Goal: Task Accomplishment & Management: Use online tool/utility

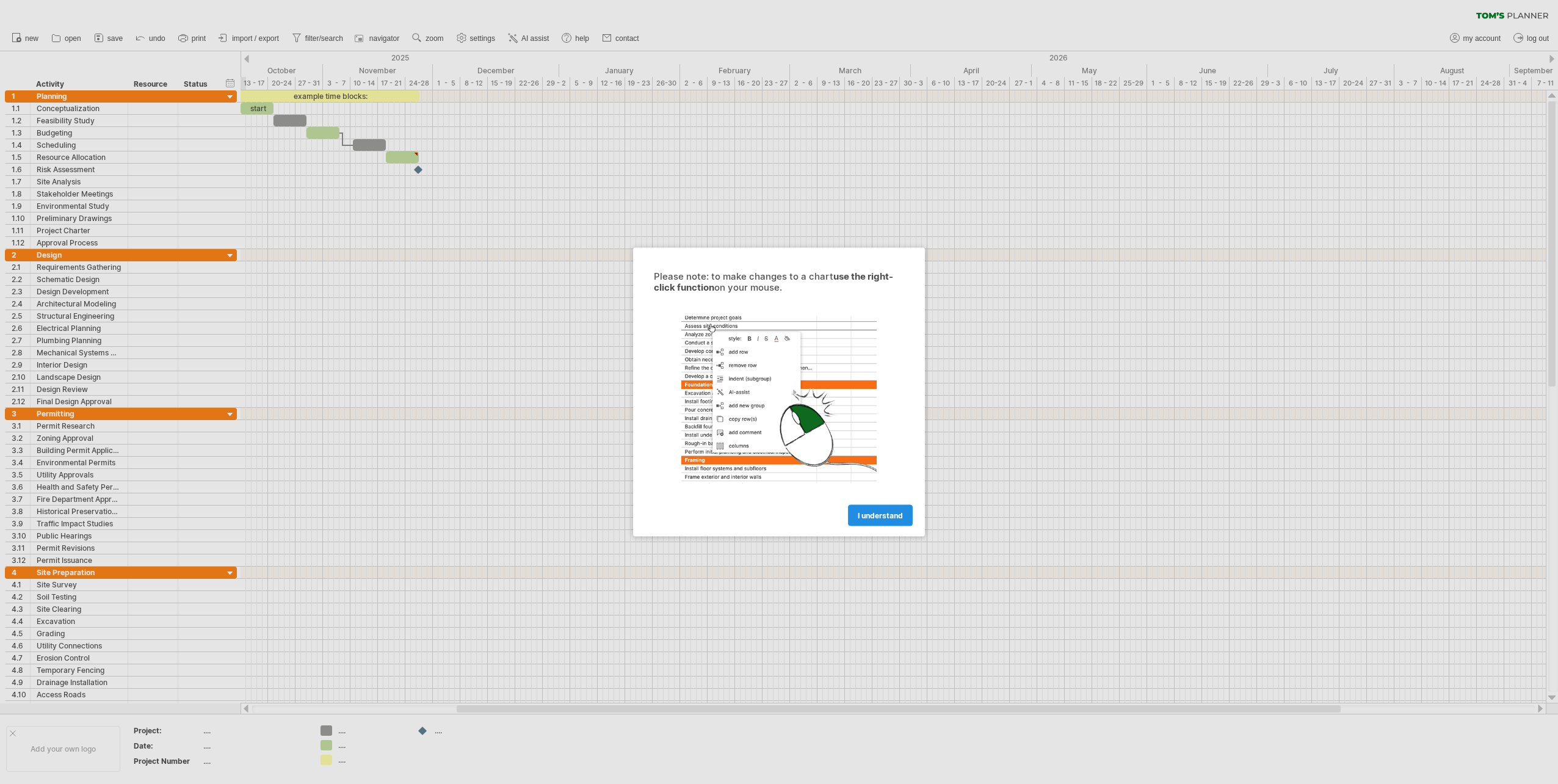
click at [900, 509] on link "I understand" at bounding box center [880, 516] width 65 height 21
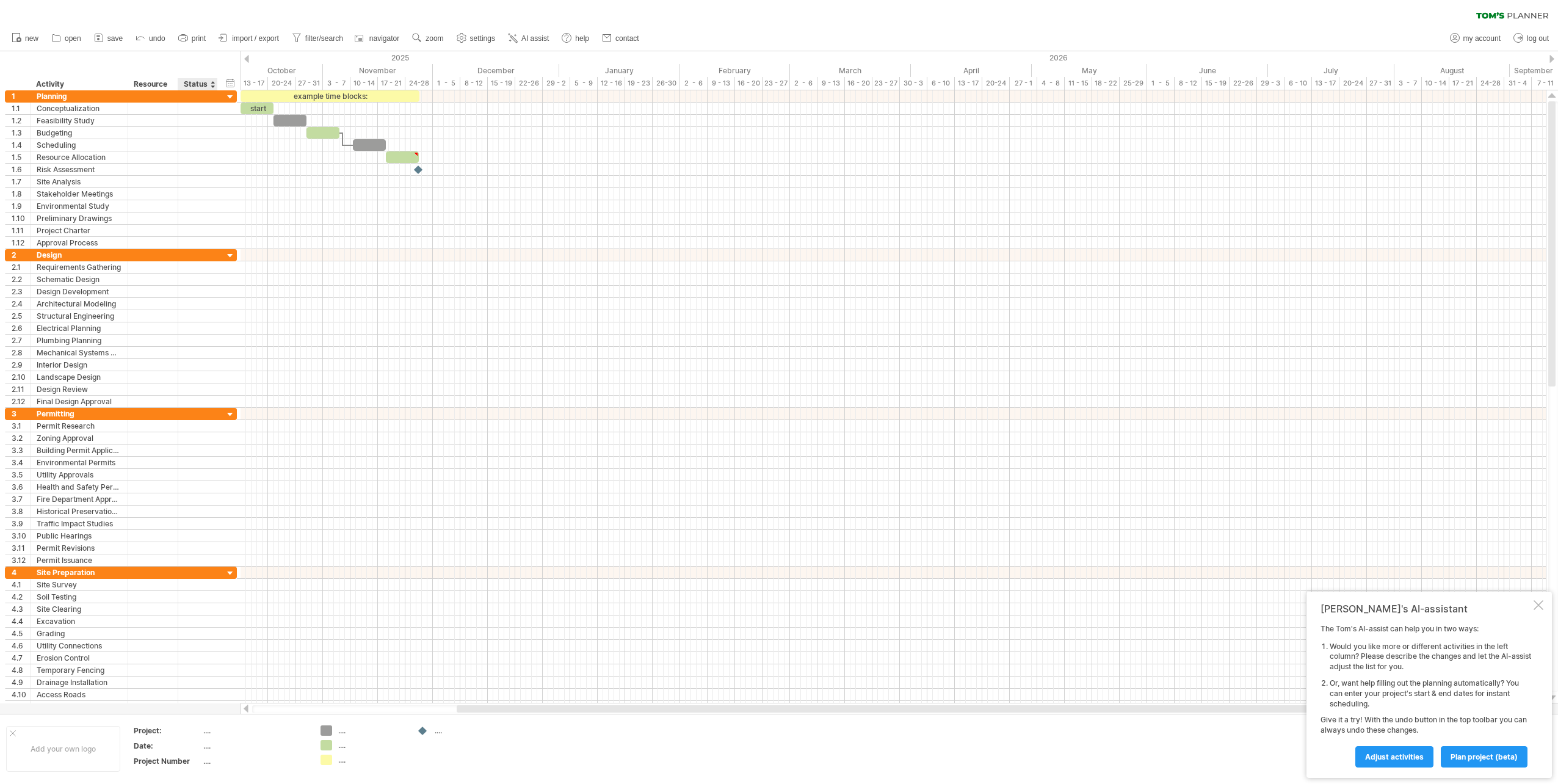
click at [194, 86] on div "Status" at bounding box center [197, 84] width 27 height 12
click at [213, 86] on div at bounding box center [213, 84] width 5 height 12
click at [204, 62] on div "hide start/end/duration show start/end/duration ******** Activity ******** Reso…" at bounding box center [120, 71] width 241 height 39
click at [153, 82] on div "Resource" at bounding box center [152, 84] width 37 height 12
click at [161, 62] on div "hide start/end/duration show start/end/duration ******** Activity ******** Reso…" at bounding box center [120, 71] width 241 height 39
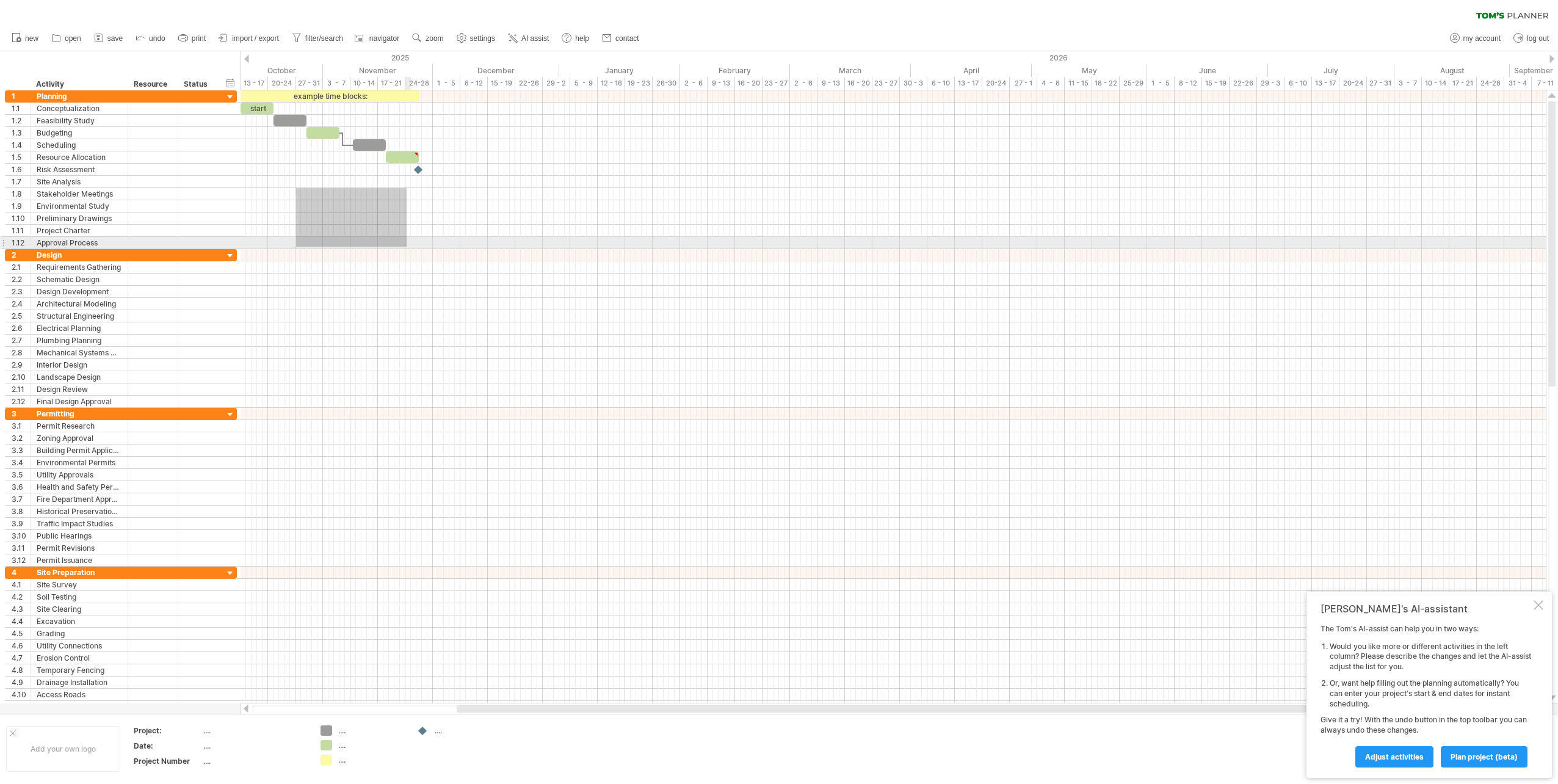
drag, startPoint x: 296, startPoint y: 188, endPoint x: 407, endPoint y: 247, distance: 125.7
click at [407, 247] on div at bounding box center [893, 169] width 1305 height 159
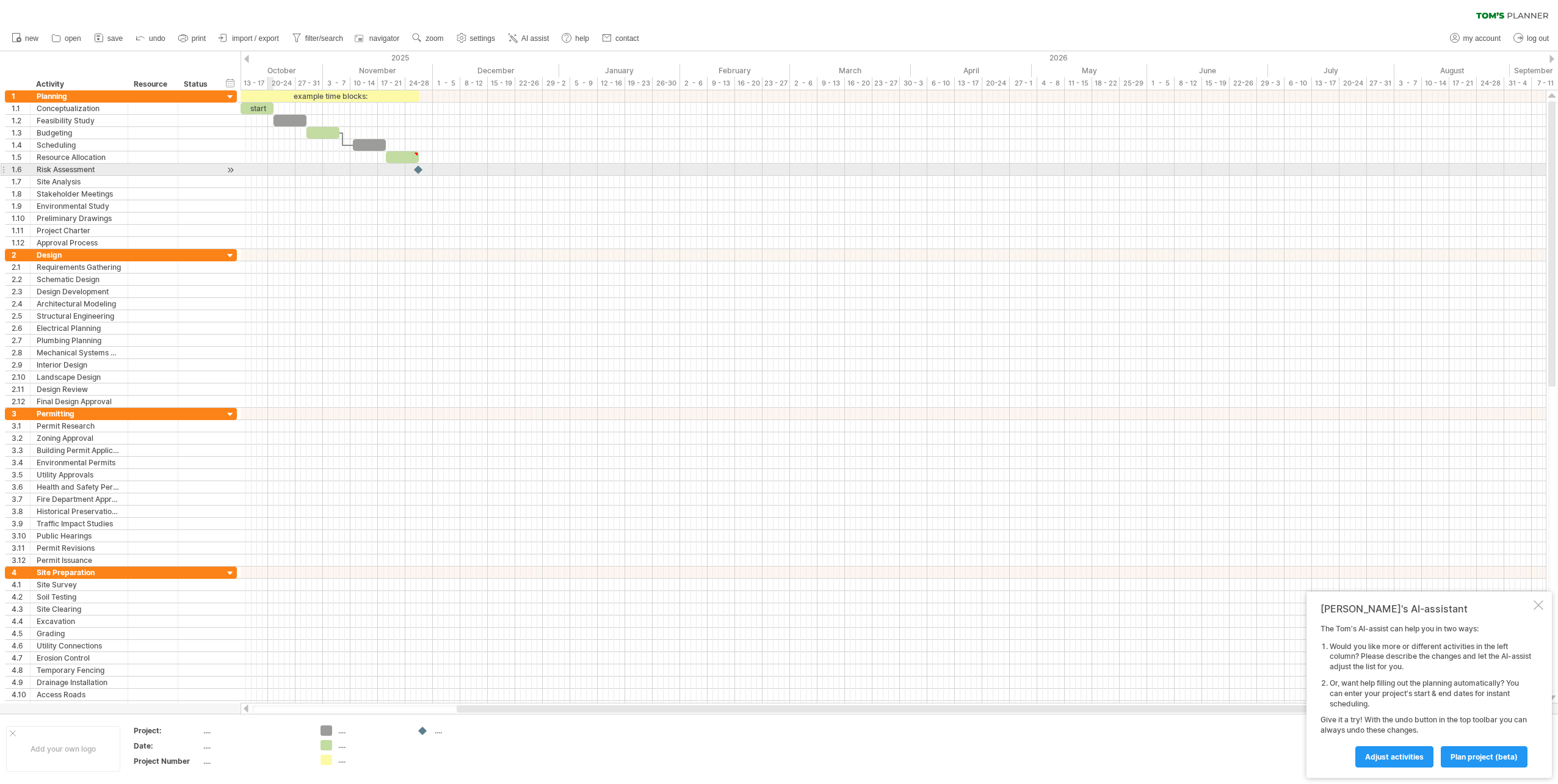
drag, startPoint x: 271, startPoint y: 165, endPoint x: 356, endPoint y: 210, distance: 96.2
click at [358, 212] on div at bounding box center [893, 169] width 1305 height 159
drag, startPoint x: 280, startPoint y: 185, endPoint x: 431, endPoint y: 186, distance: 151.0
click at [431, 186] on div at bounding box center [893, 181] width 1305 height 12
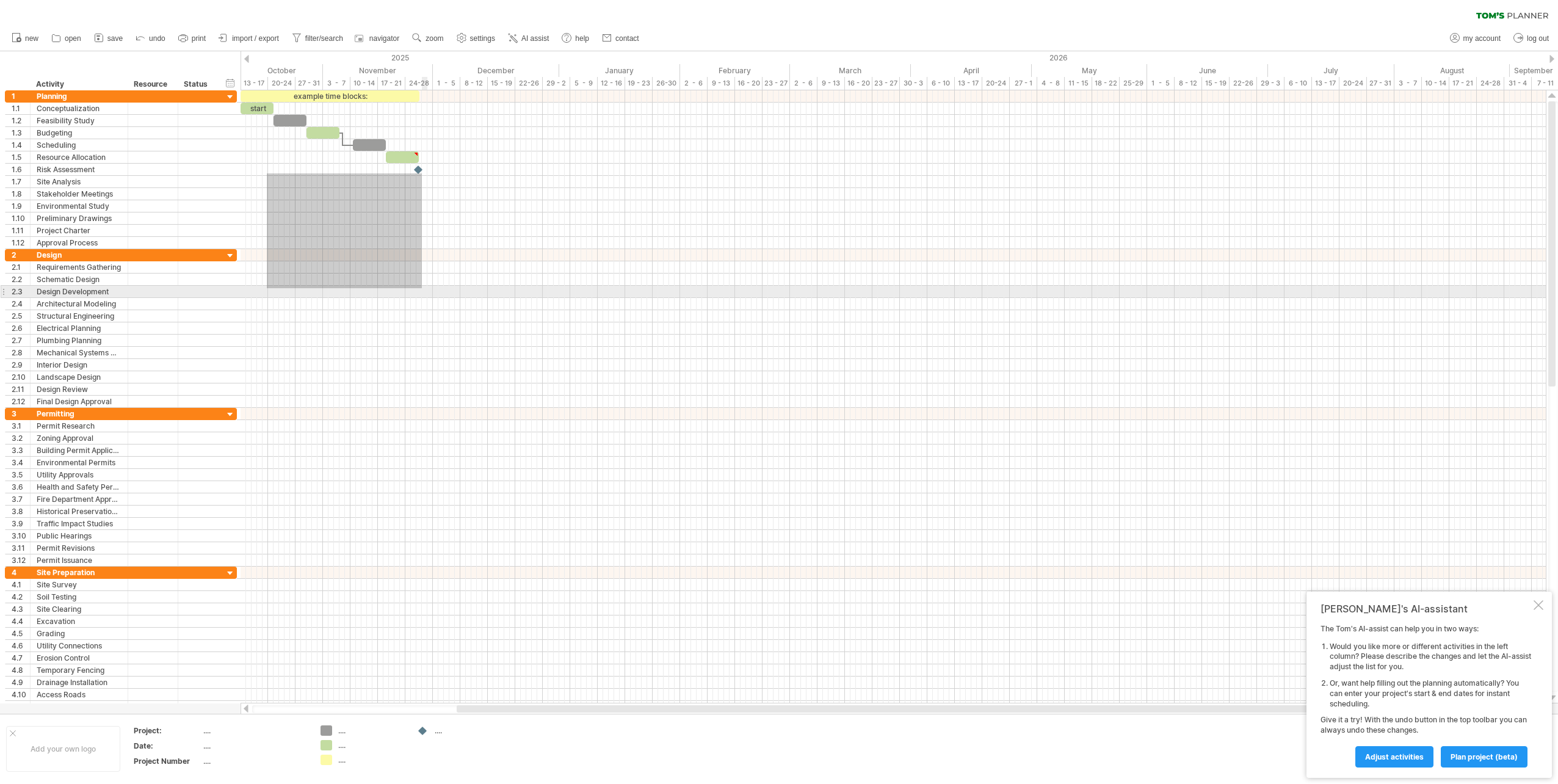
drag, startPoint x: 301, startPoint y: 208, endPoint x: 422, endPoint y: 288, distance: 145.1
click at [422, 288] on div at bounding box center [893, 401] width 1305 height 623
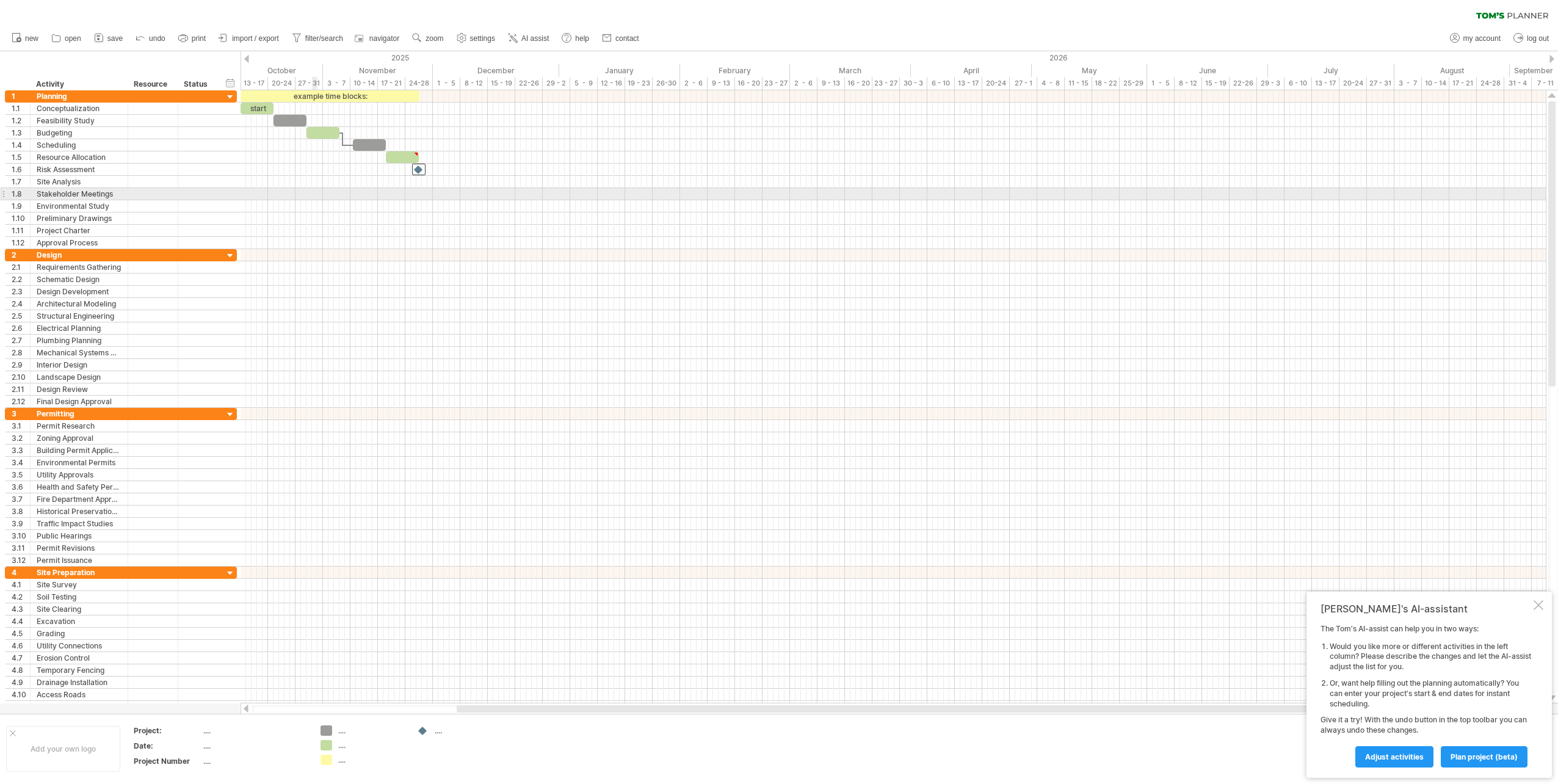
click at [334, 206] on div at bounding box center [893, 206] width 1305 height 12
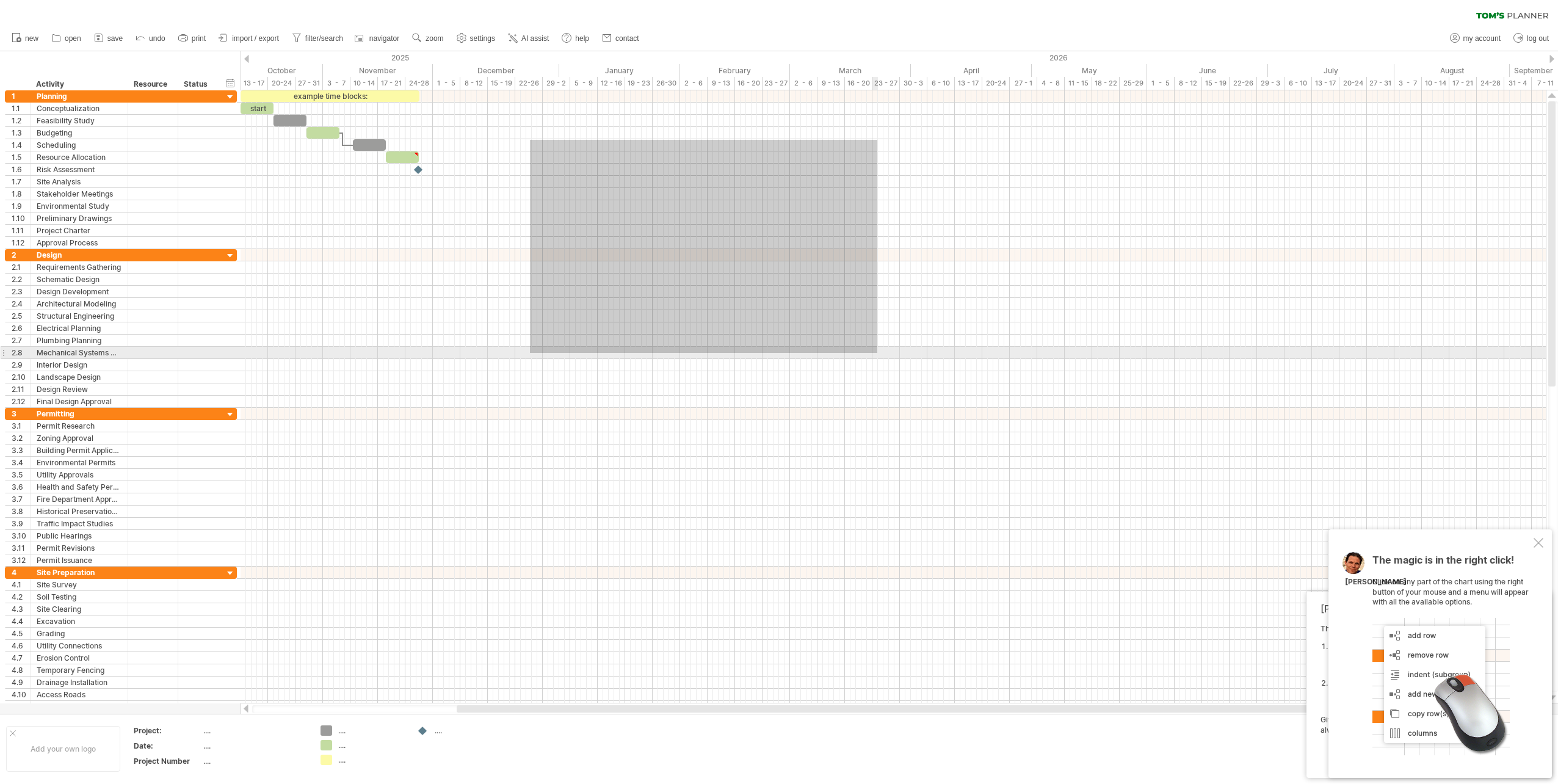
drag, startPoint x: 530, startPoint y: 140, endPoint x: 877, endPoint y: 353, distance: 407.2
click at [877, 353] on div at bounding box center [893, 401] width 1305 height 623
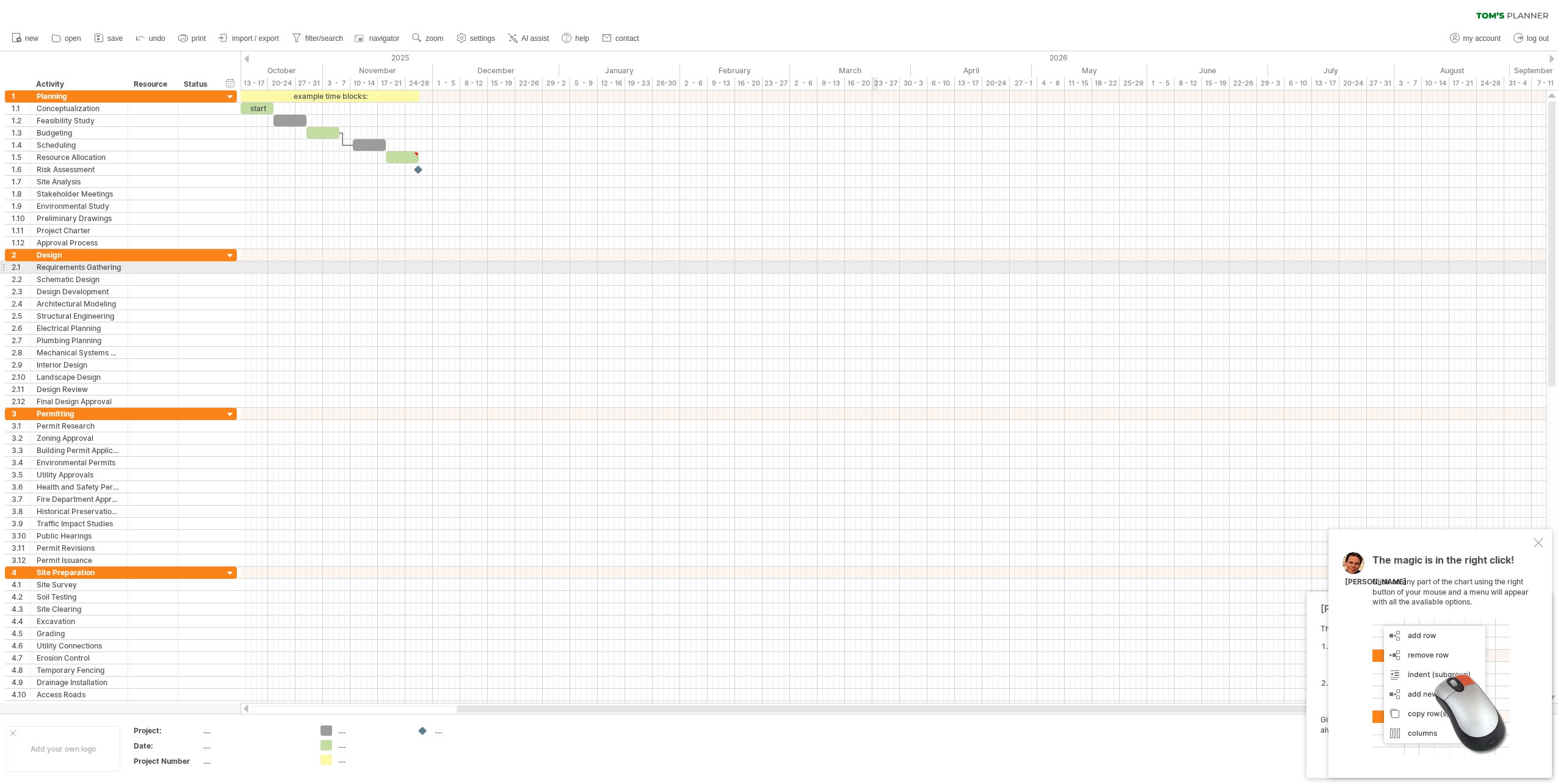
drag, startPoint x: 603, startPoint y: 127, endPoint x: 877, endPoint y: 264, distance: 306.3
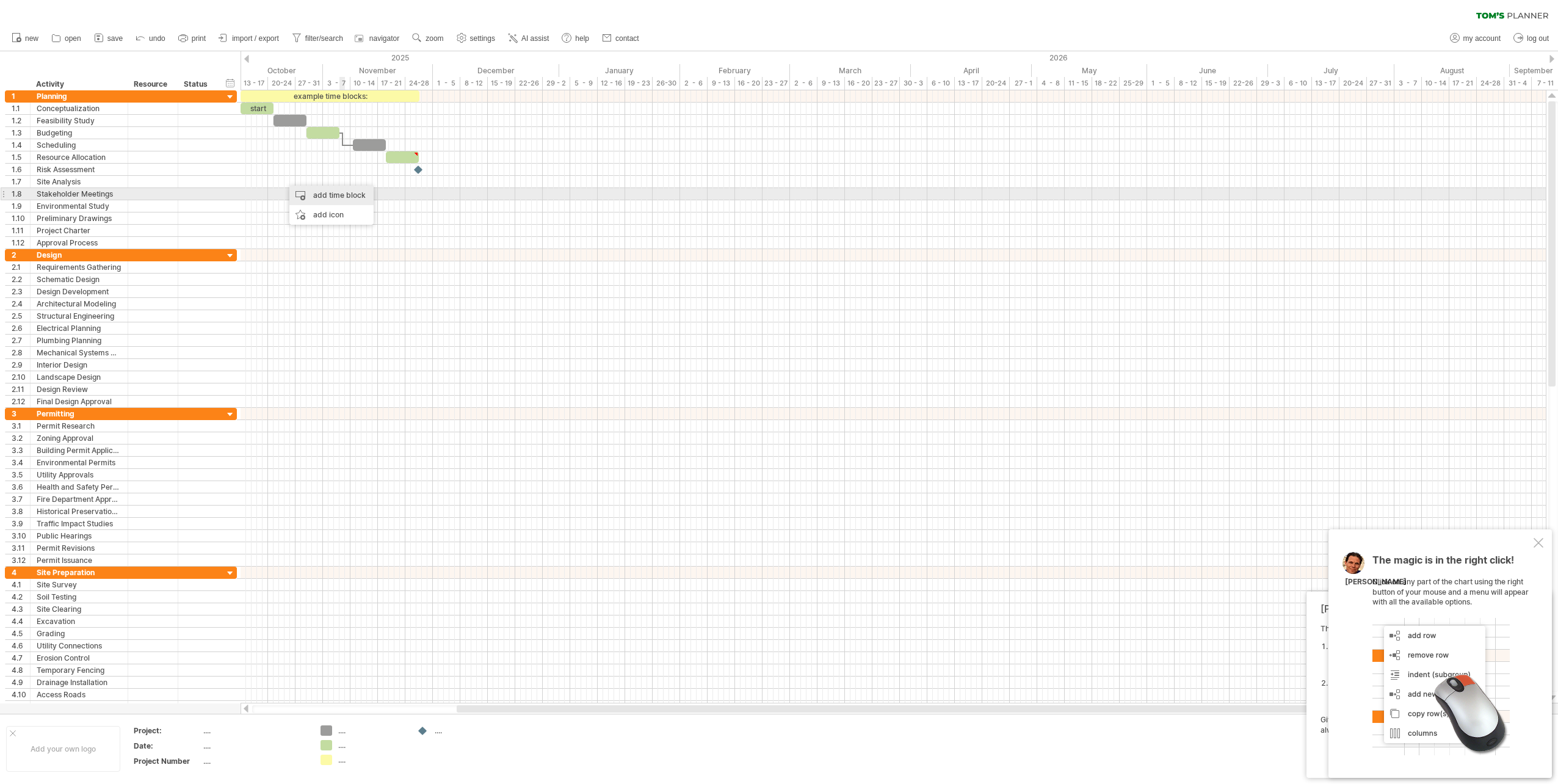
click at [331, 189] on div "add time block" at bounding box center [332, 195] width 84 height 20
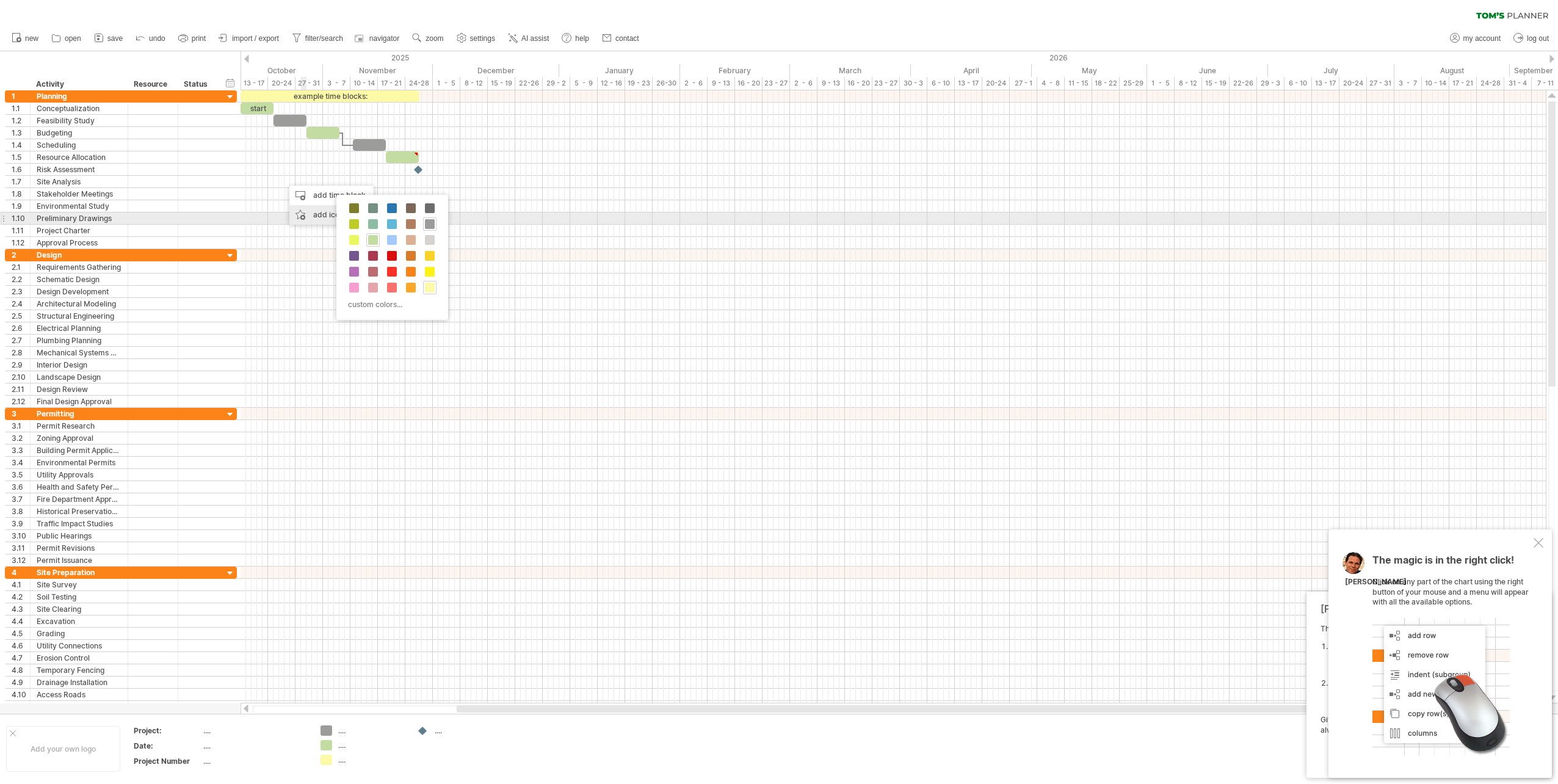
click at [315, 213] on div "add icon" at bounding box center [332, 215] width 84 height 20
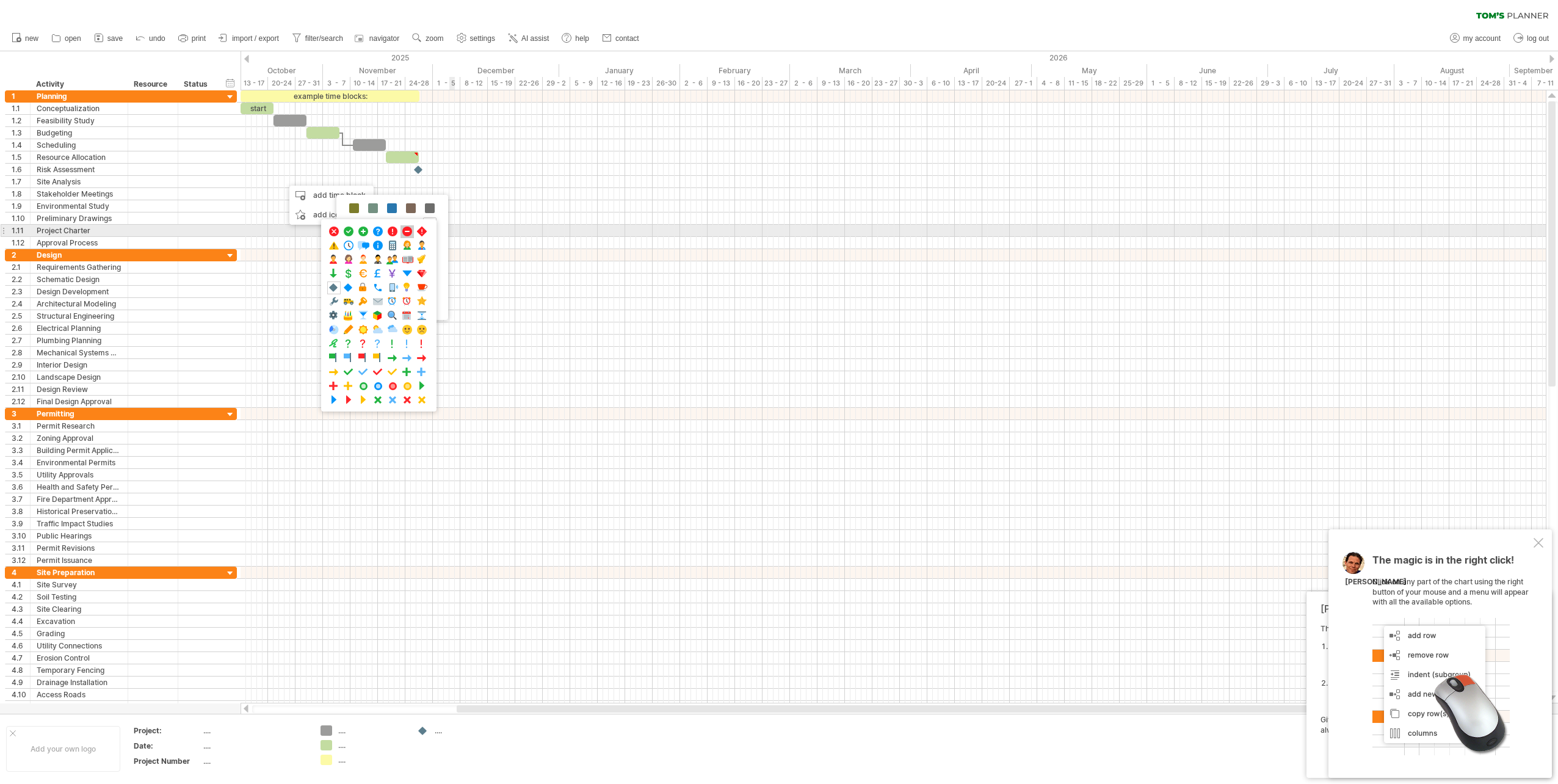
click at [409, 230] on span at bounding box center [407, 232] width 12 height 11
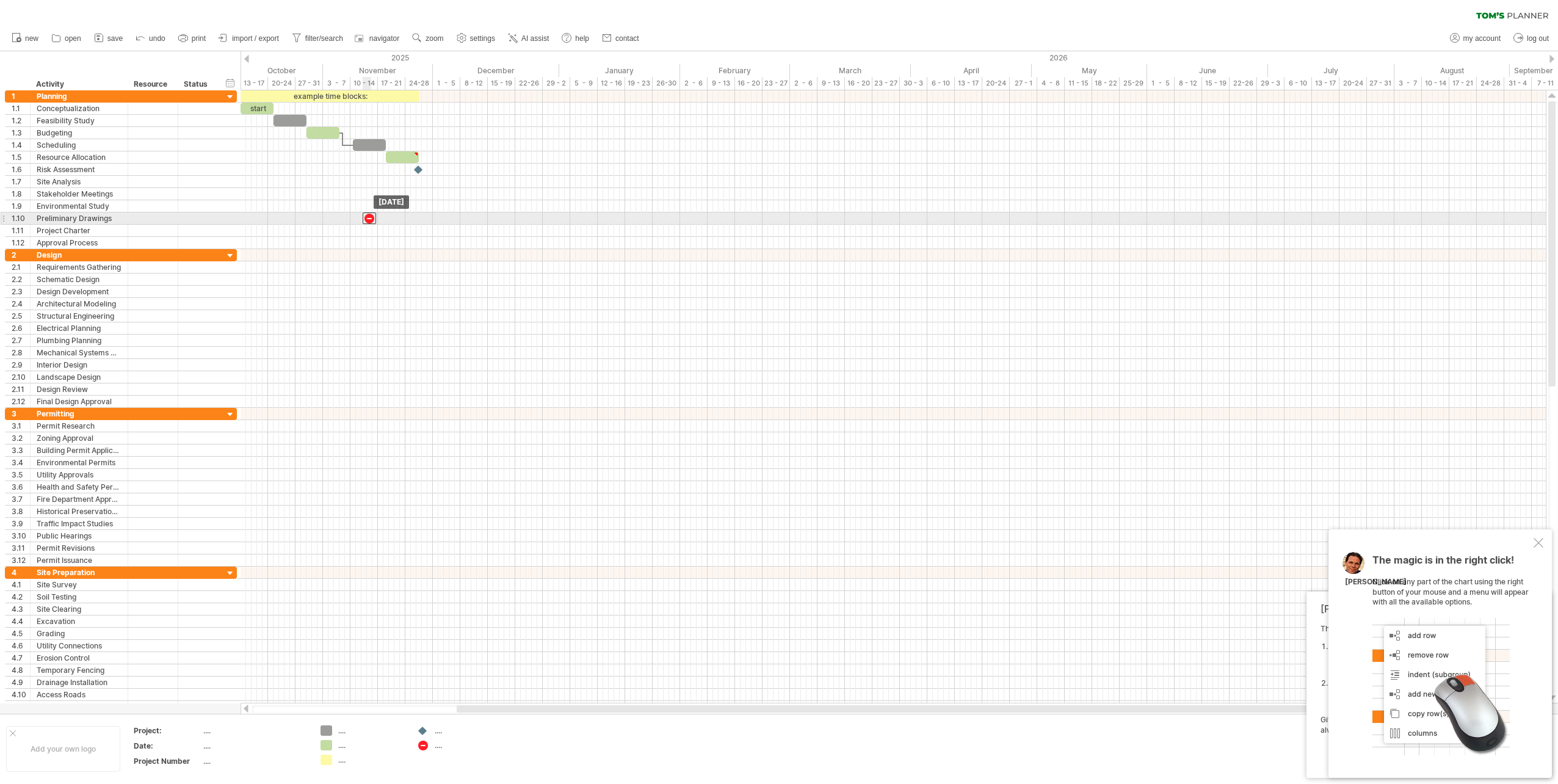
drag, startPoint x: 282, startPoint y: 183, endPoint x: 367, endPoint y: 222, distance: 93.5
click at [367, 217] on div at bounding box center [369, 218] width 13 height 11
click at [228, 219] on div at bounding box center [230, 219] width 11 height 13
click at [228, 219] on div at bounding box center [230, 219] width 11 height 13
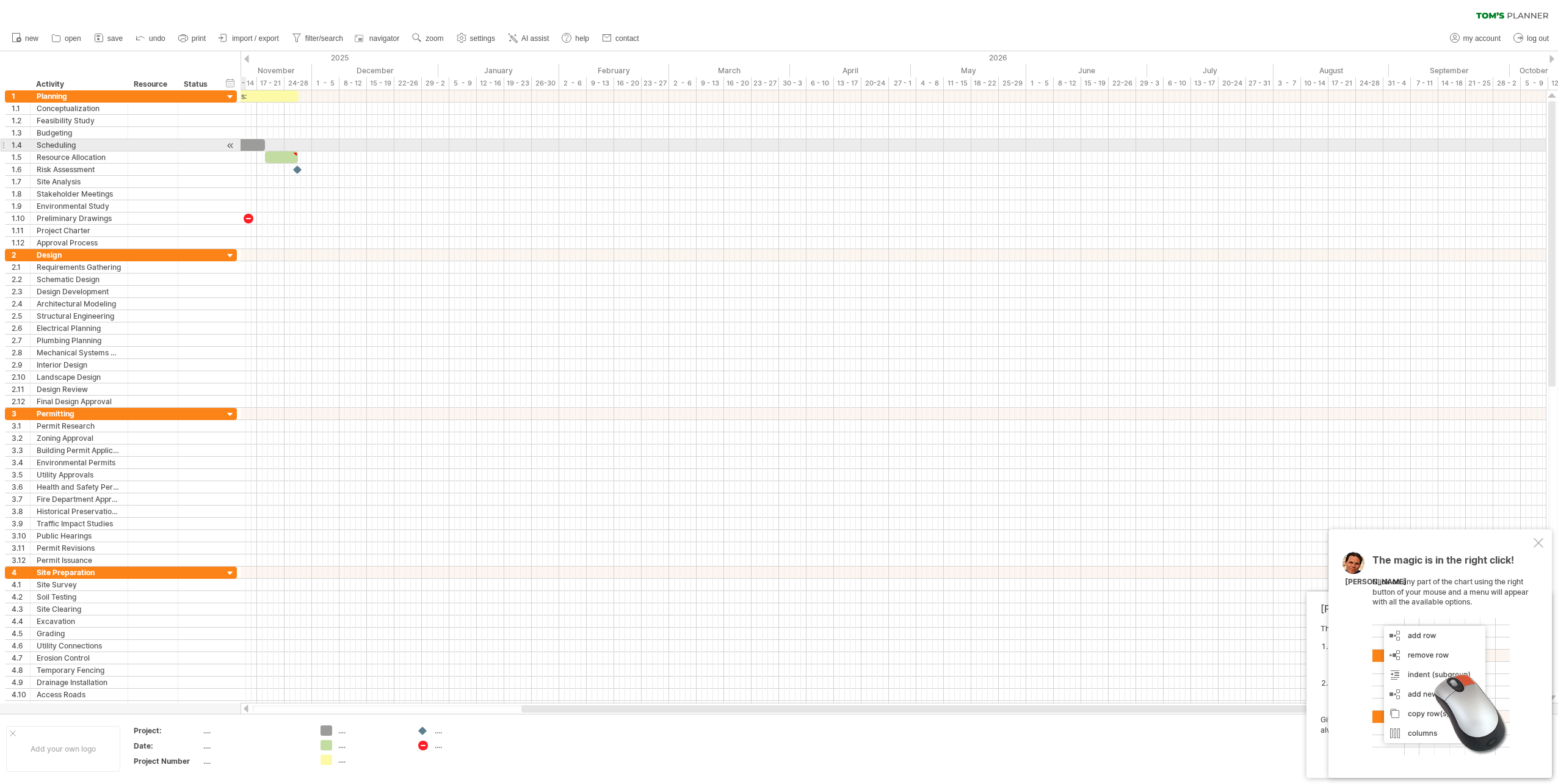
click at [229, 145] on div at bounding box center [230, 145] width 11 height 13
click at [229, 157] on div at bounding box center [230, 157] width 11 height 13
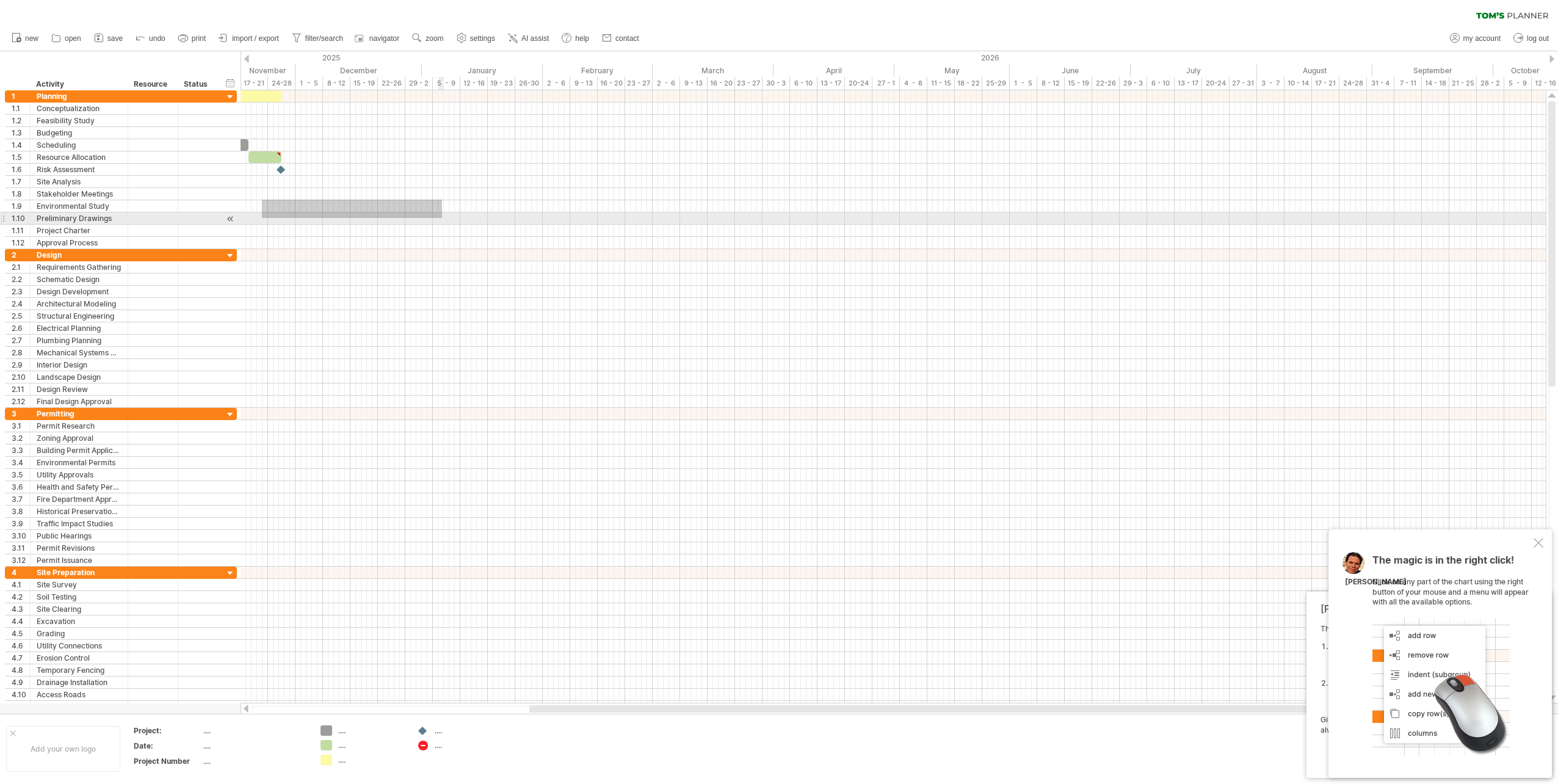
drag, startPoint x: 331, startPoint y: 203, endPoint x: 445, endPoint y: 219, distance: 115.1
click at [445, 219] on div at bounding box center [893, 169] width 1305 height 159
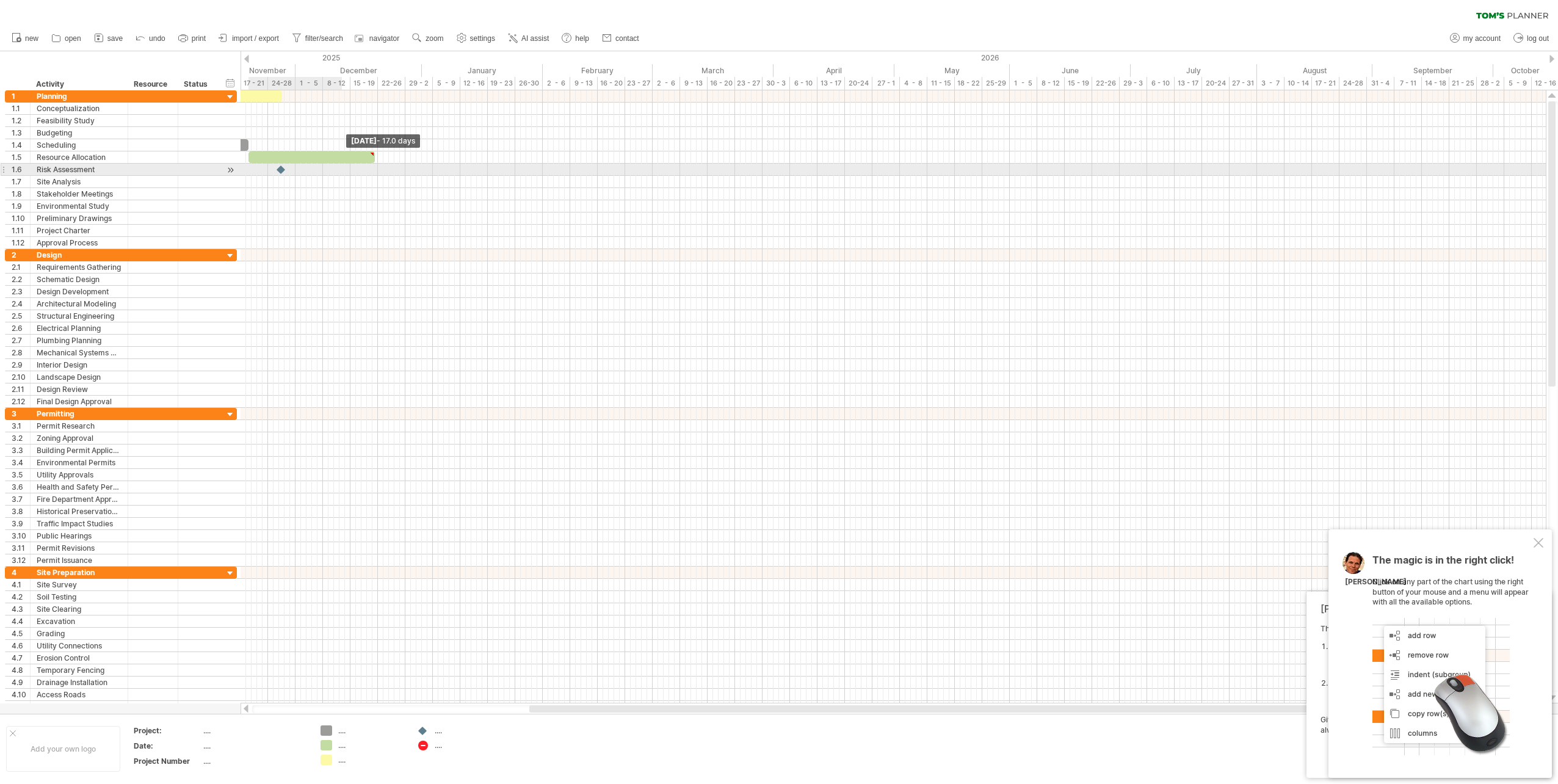
drag, startPoint x: 281, startPoint y: 154, endPoint x: 1026, endPoint y: 257, distance: 752.1
click at [997, 258] on div "example time blocks: start [DATE] - 17.0 days" at bounding box center [893, 396] width 1305 height 613
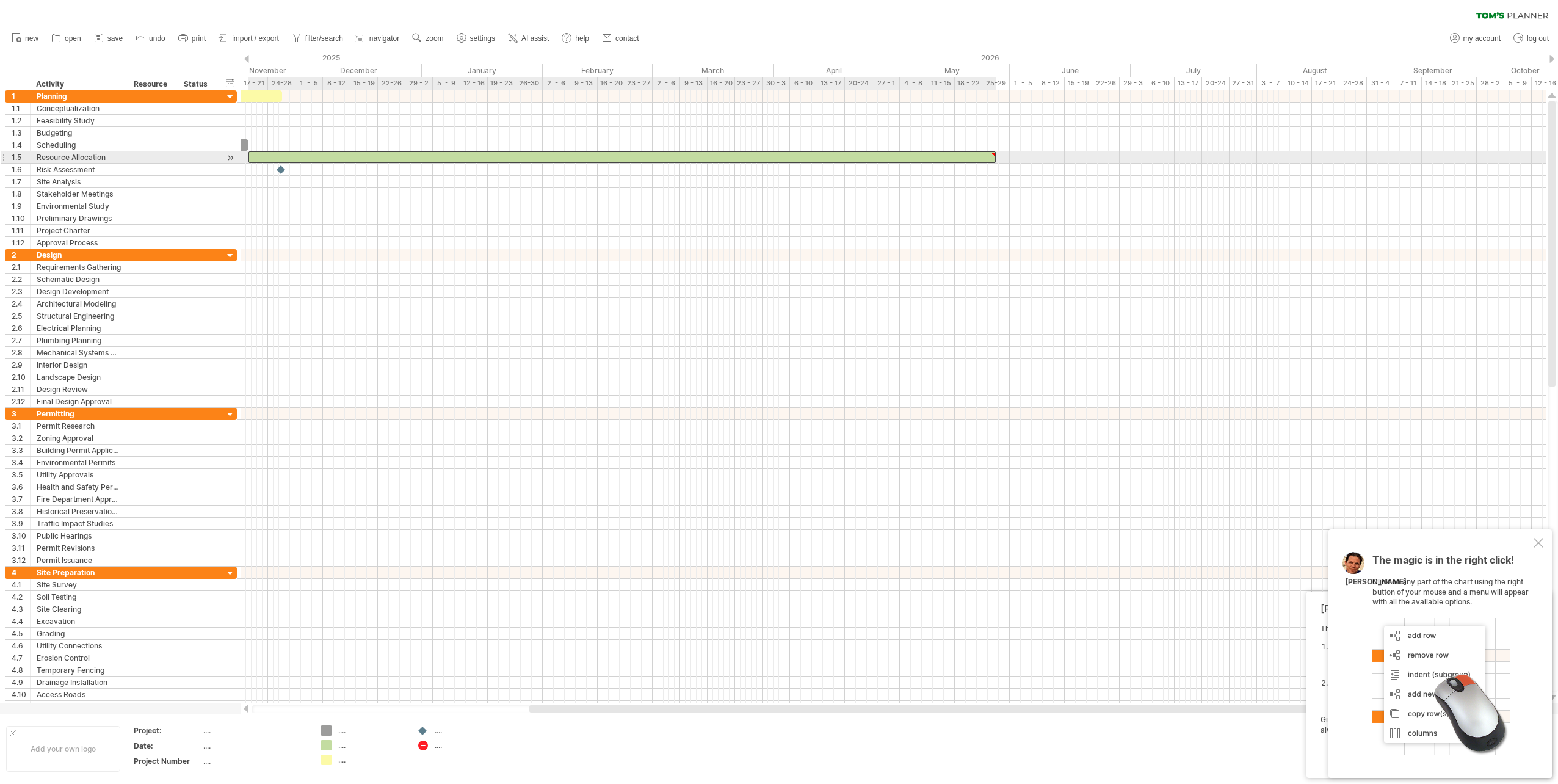
click at [992, 158] on div at bounding box center [622, 157] width 748 height 11
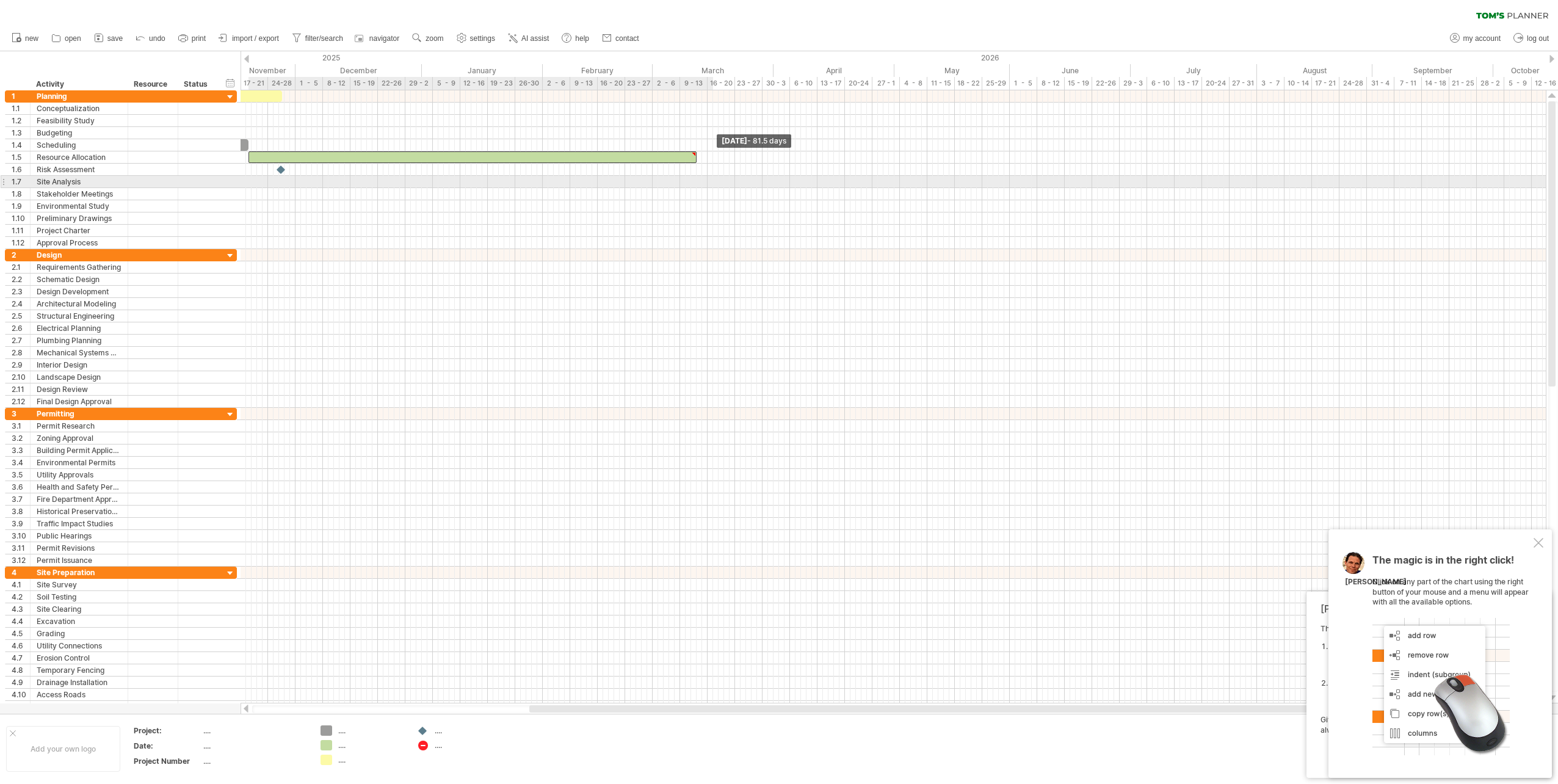
drag, startPoint x: 996, startPoint y: 158, endPoint x: 375, endPoint y: 155, distance: 621.0
click at [694, 155] on span at bounding box center [697, 157] width 5 height 11
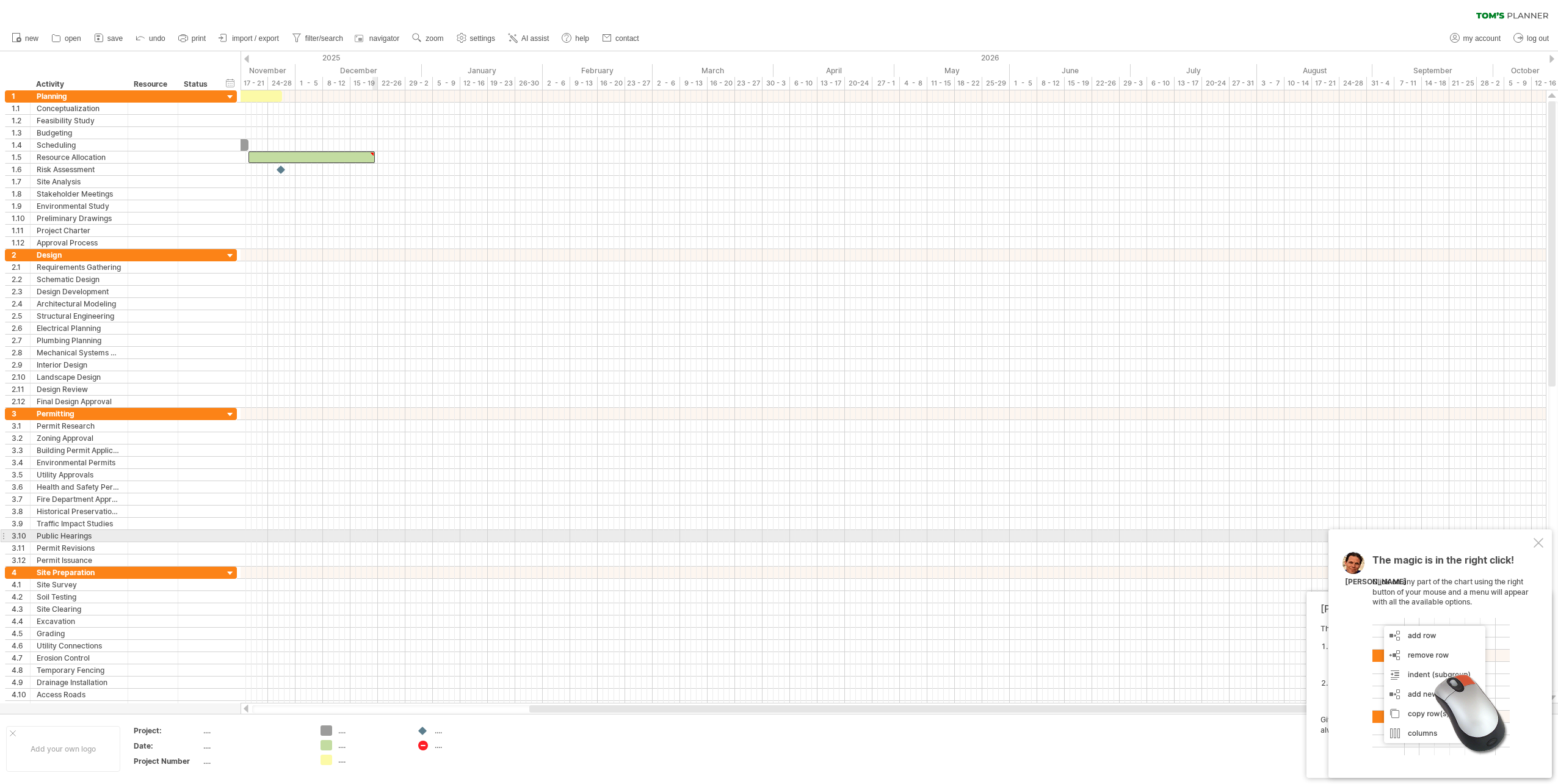
click at [1542, 541] on div at bounding box center [1538, 543] width 10 height 10
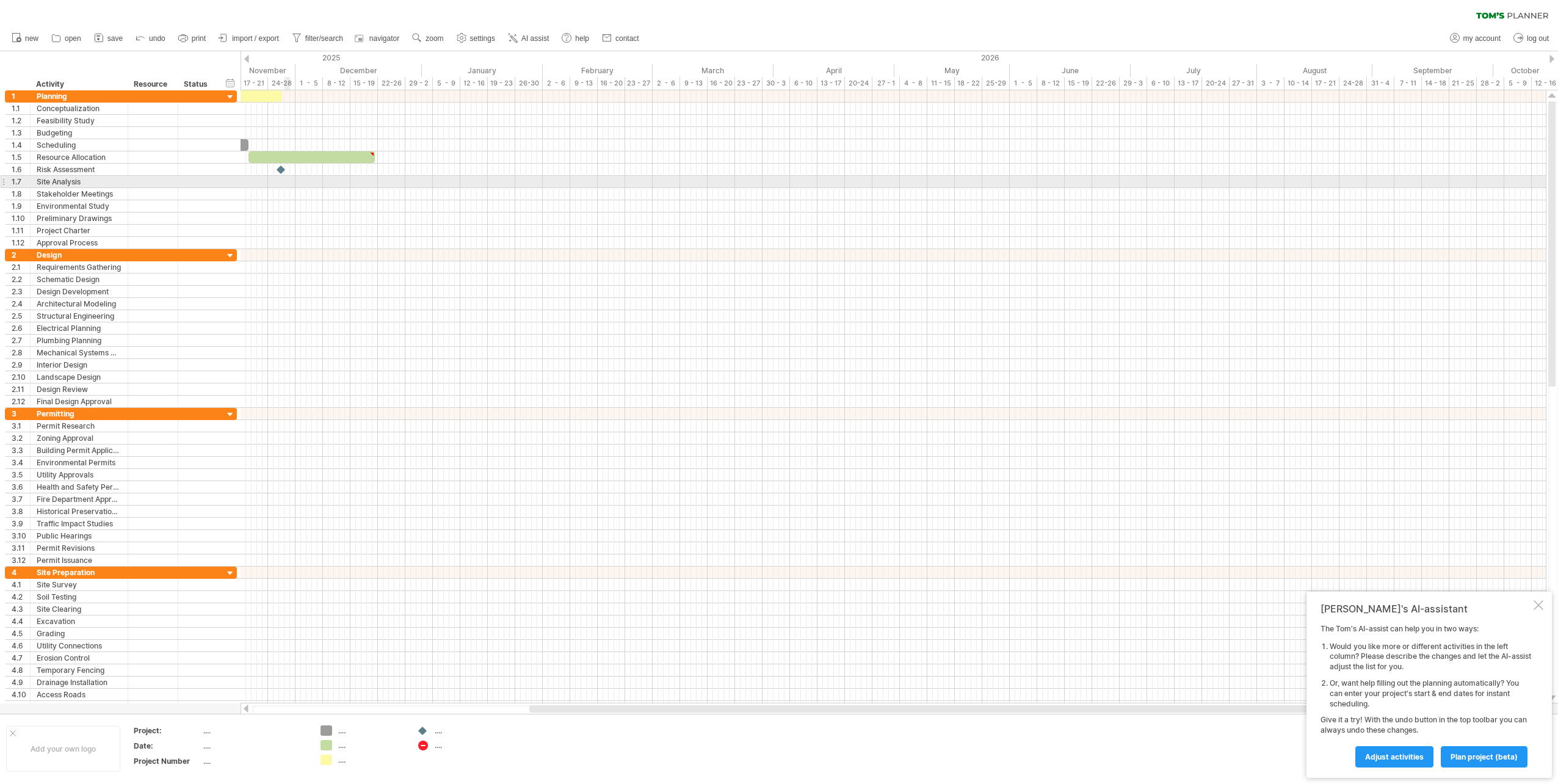
click at [285, 186] on div at bounding box center [893, 181] width 1305 height 12
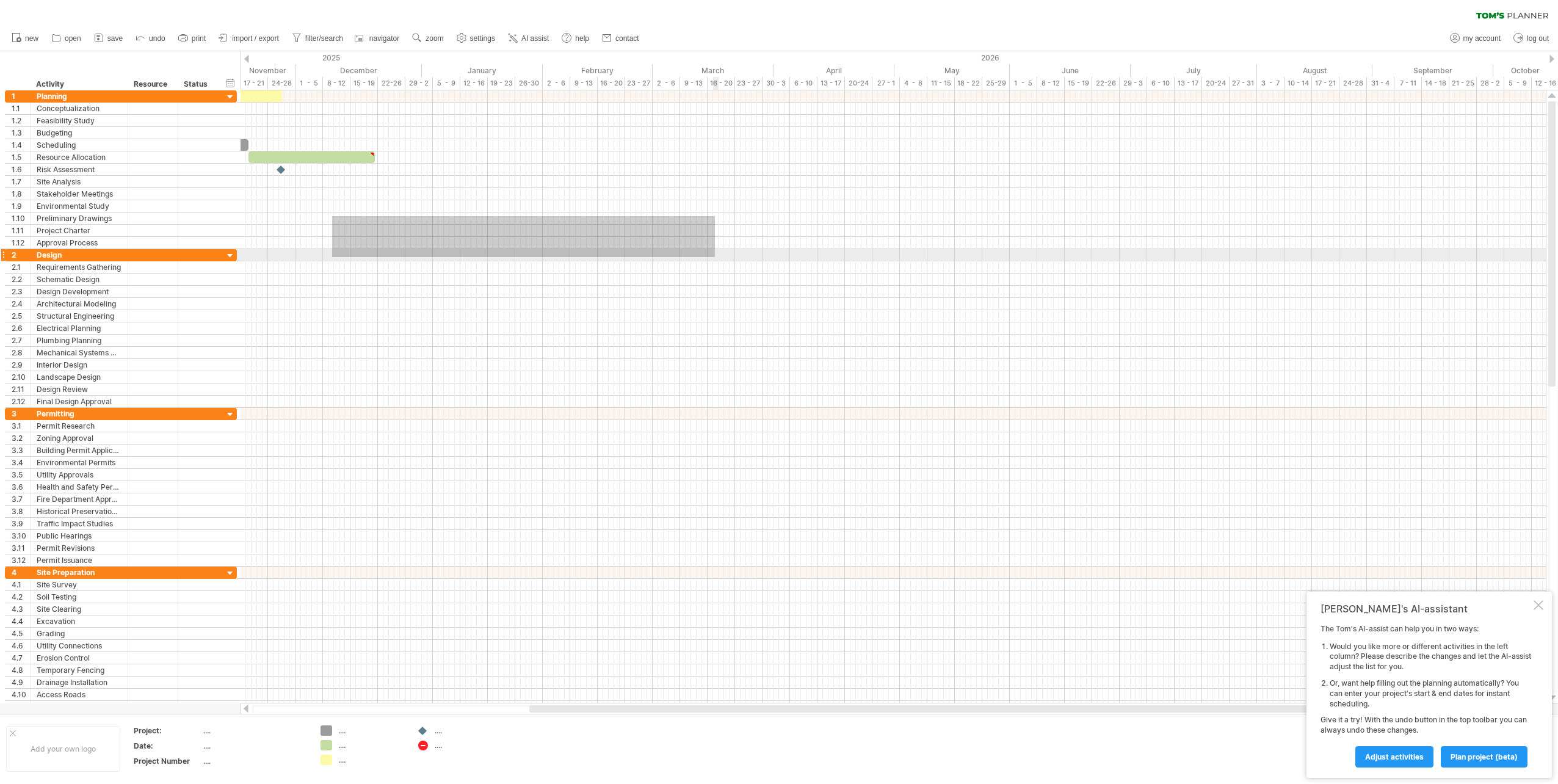
drag, startPoint x: 332, startPoint y: 216, endPoint x: 717, endPoint y: 257, distance: 387.2
click at [717, 257] on div at bounding box center [893, 401] width 1305 height 623
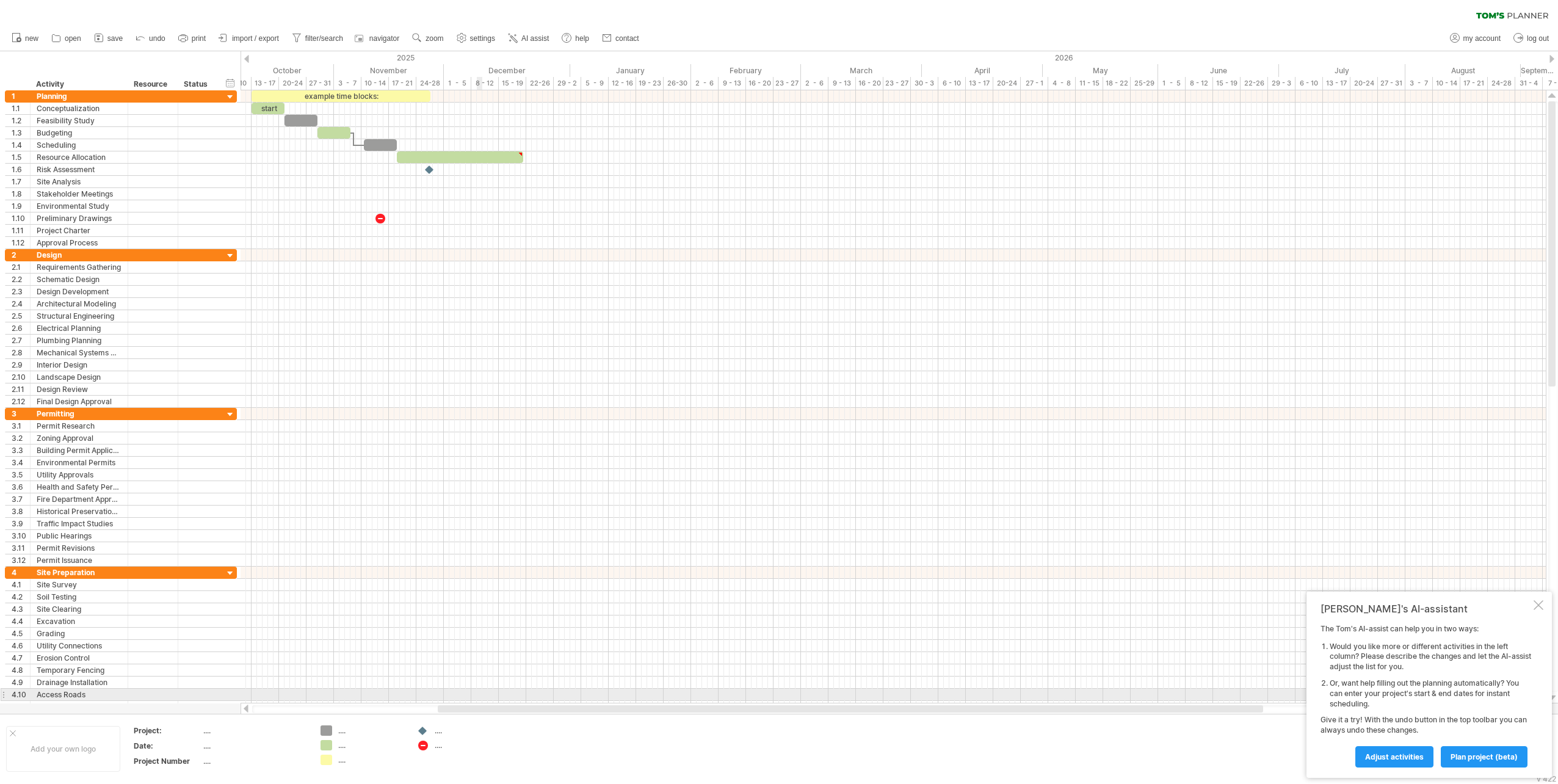
drag, startPoint x: 569, startPoint y: 710, endPoint x: 477, endPoint y: 693, distance: 93.6
click at [477, 693] on div "Trying to reach [DOMAIN_NAME] Connected again... 0% clear filter new 1" at bounding box center [779, 392] width 1558 height 784
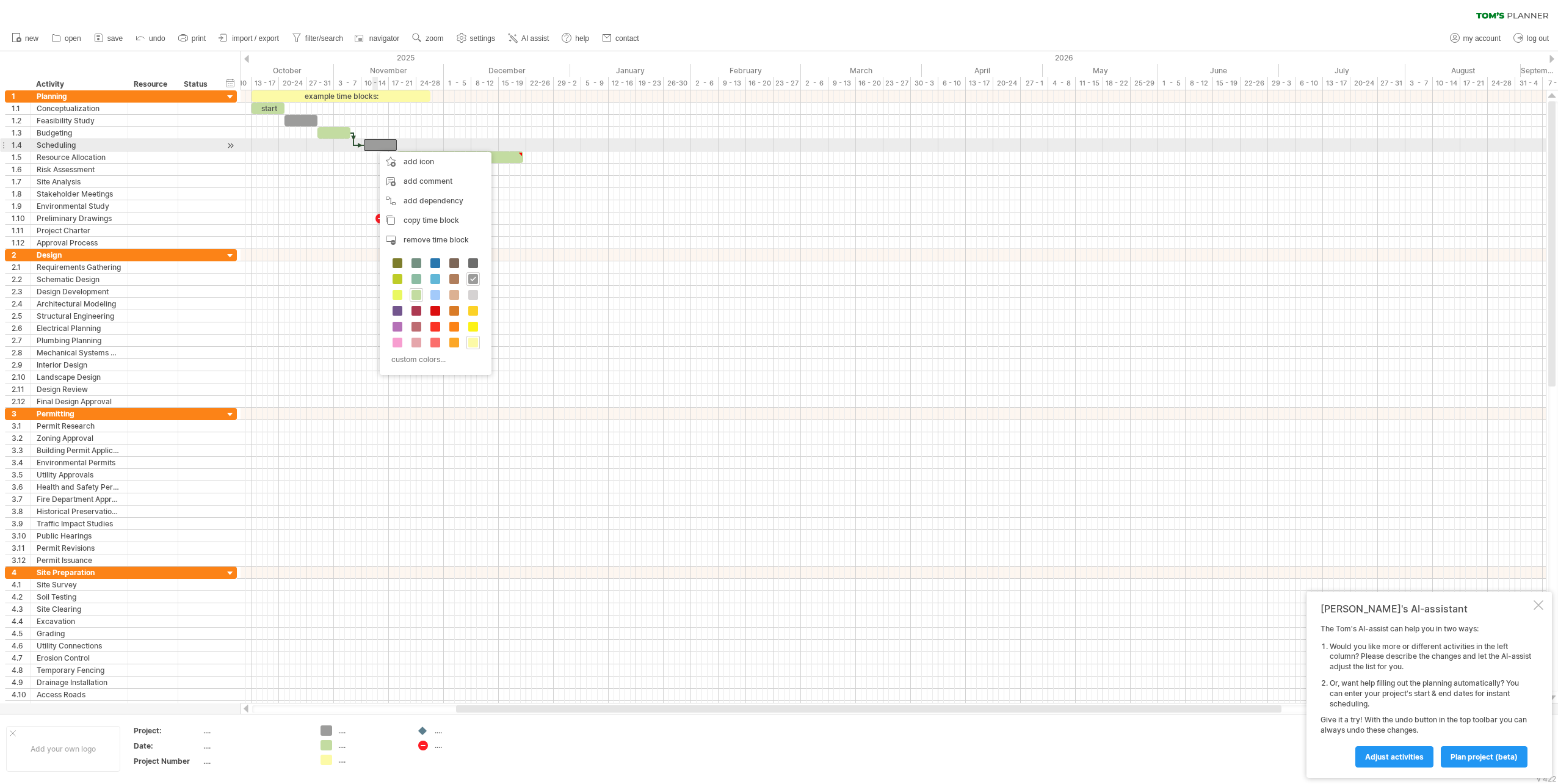
click at [373, 146] on div at bounding box center [380, 145] width 33 height 11
click at [403, 135] on div at bounding box center [893, 133] width 1305 height 12
click at [387, 147] on div at bounding box center [380, 145] width 33 height 11
click at [383, 143] on div at bounding box center [380, 145] width 33 height 11
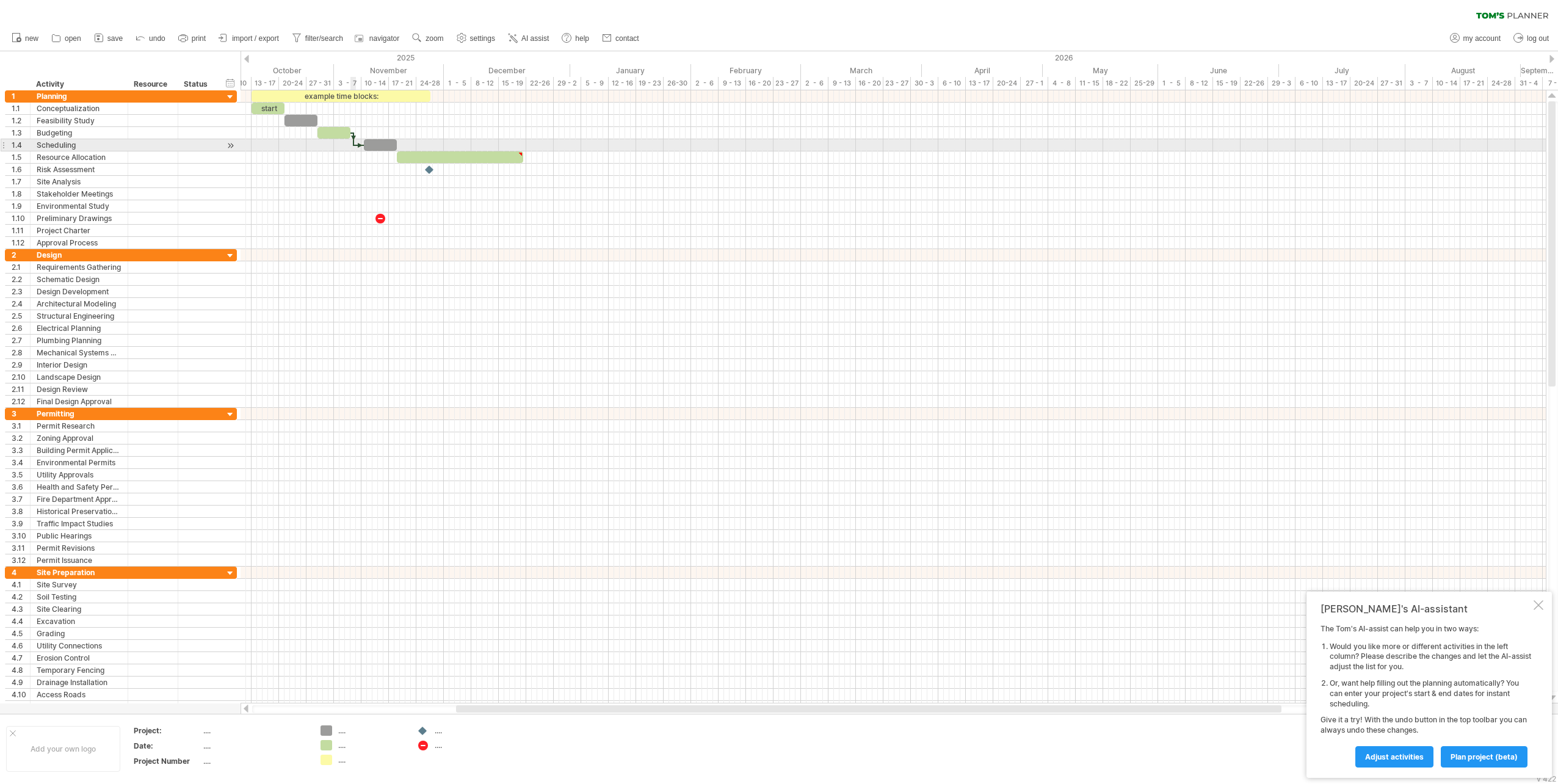
click at [355, 146] on div at bounding box center [359, 145] width 10 height 4
